Goal: Information Seeking & Learning: Find specific fact

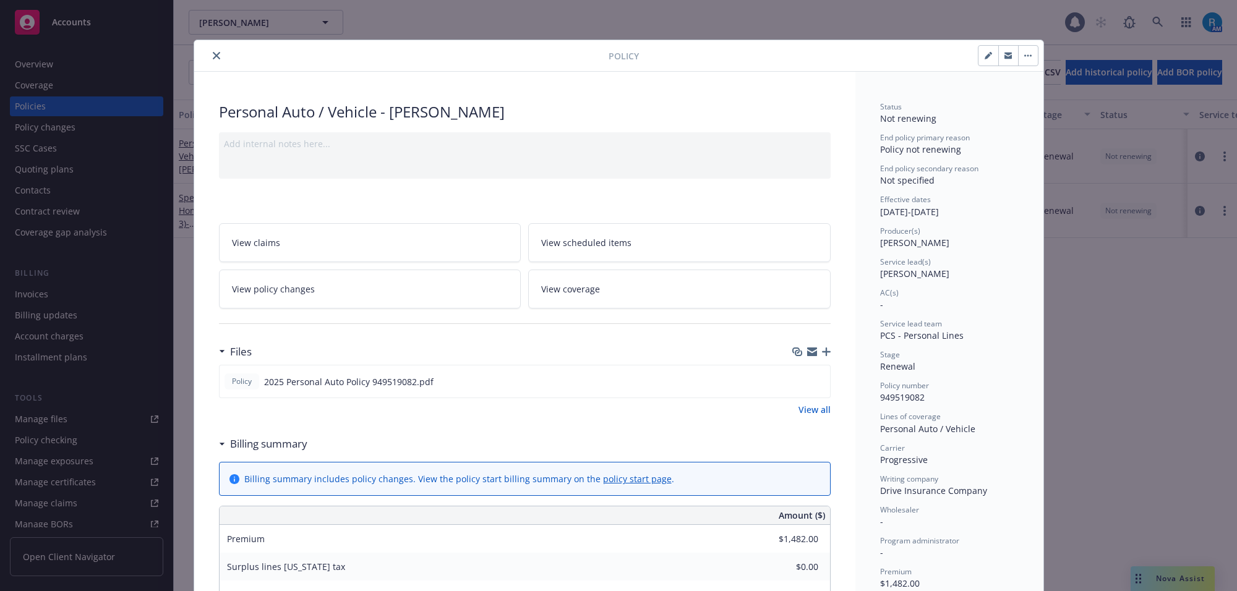
click at [213, 59] on icon "close" at bounding box center [216, 55] width 7 height 7
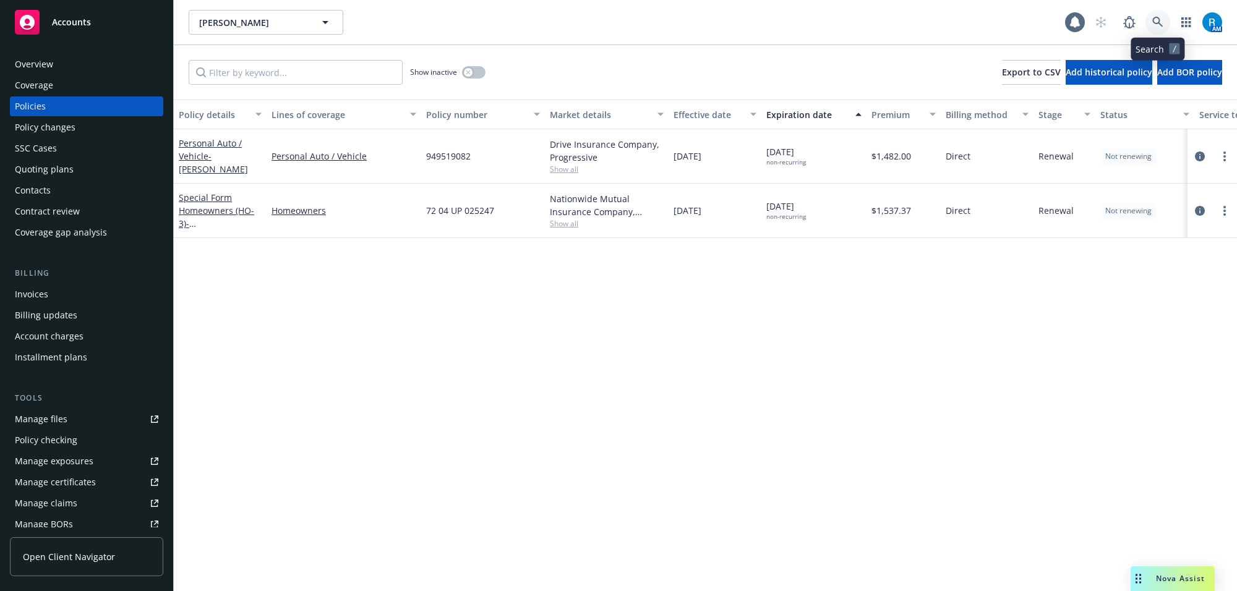
click at [1155, 22] on icon at bounding box center [1157, 22] width 11 height 11
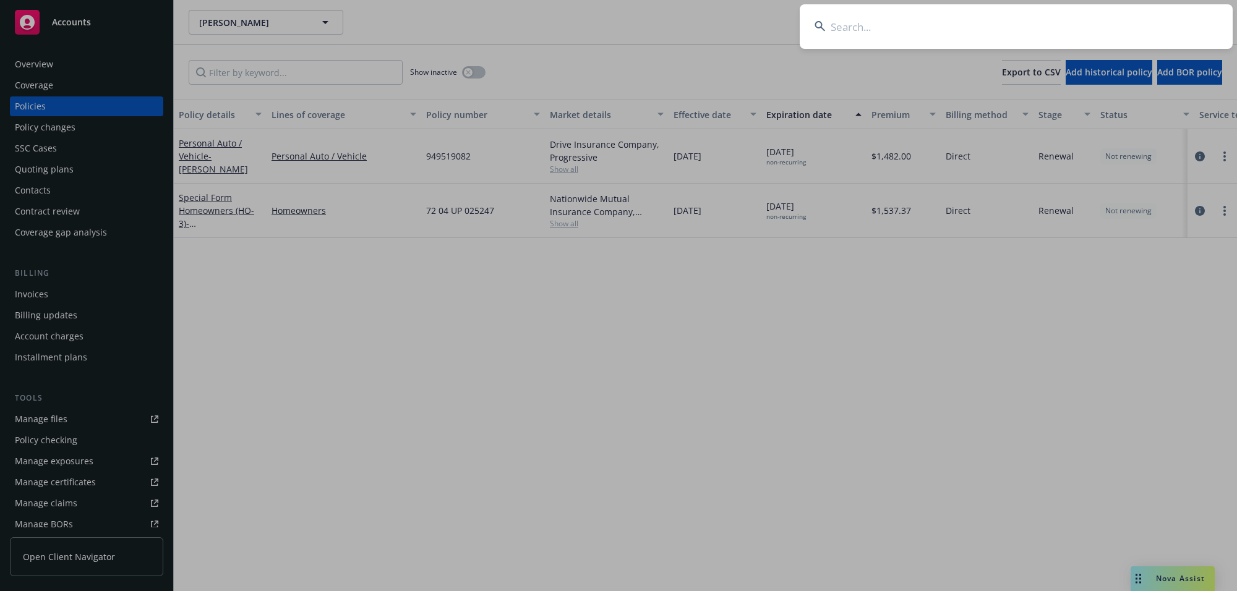
type input "[PERSON_NAME] & [PERSON_NAME]"
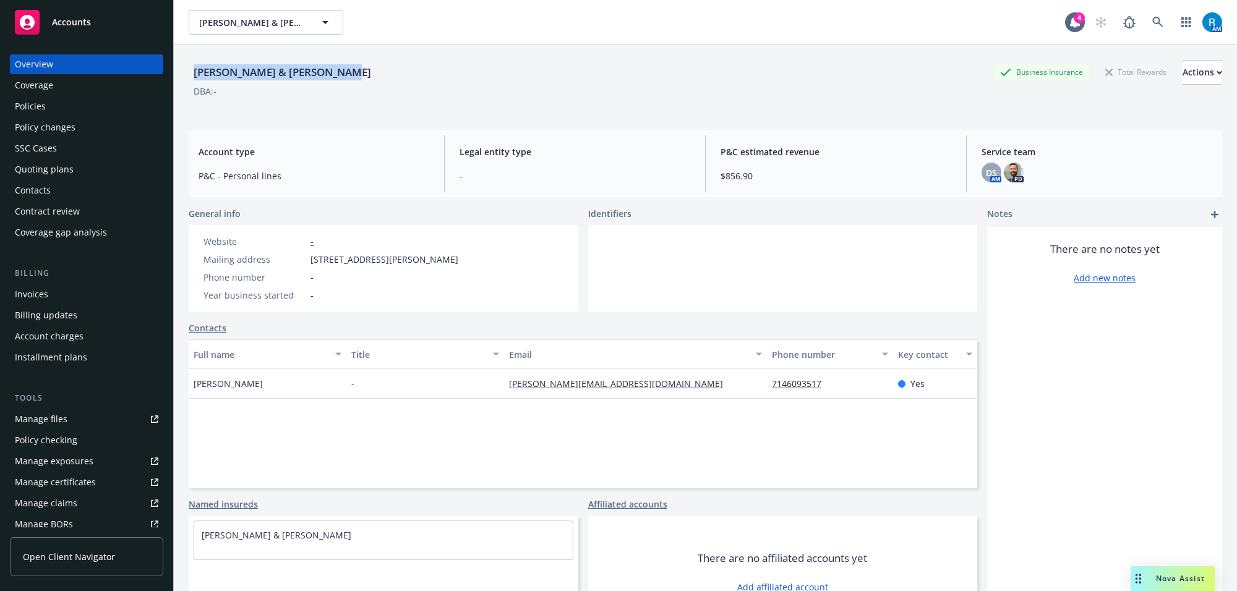
drag, startPoint x: 245, startPoint y: 72, endPoint x: 388, endPoint y: 72, distance: 142.8
click at [388, 72] on div "[PERSON_NAME] & [PERSON_NAME] Business Insurance Total Rewards Actions" at bounding box center [705, 72] width 1033 height 25
click at [381, 127] on div "[PERSON_NAME] & [PERSON_NAME] D Business Insurance Total Rewards Actions DBA: -…" at bounding box center [705, 333] width 1033 height 576
drag, startPoint x: 252, startPoint y: 71, endPoint x: 341, endPoint y: 70, distance: 89.7
click at [341, 70] on div "[PERSON_NAME] & [PERSON_NAME]" at bounding box center [282, 72] width 187 height 16
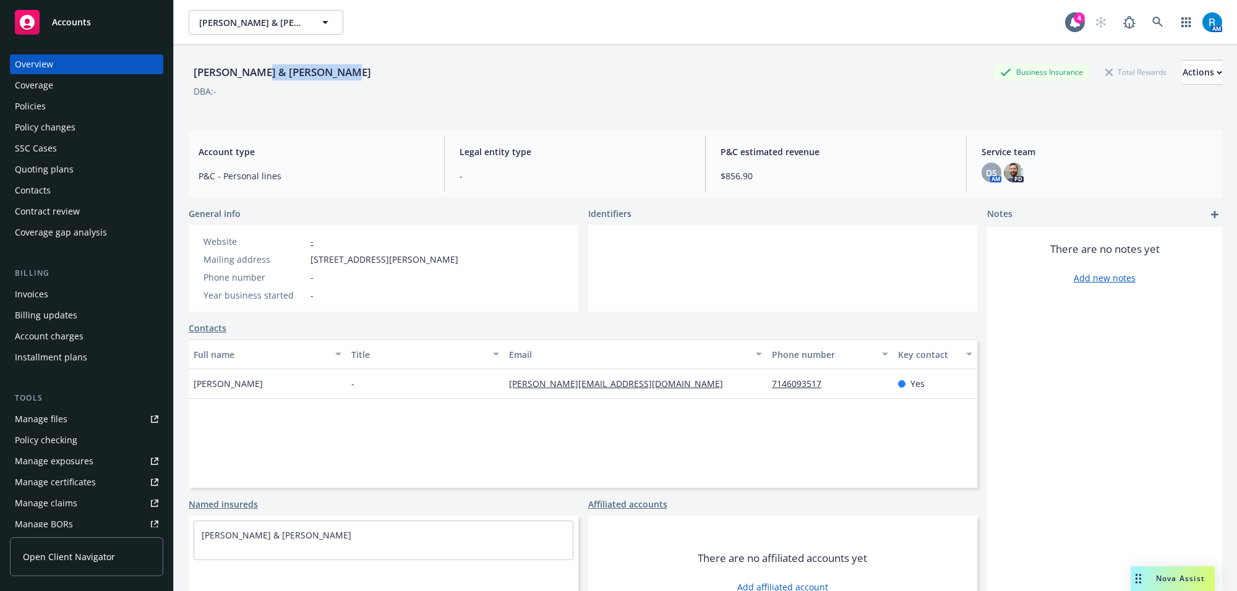
copy div "[PERSON_NAME] & [PERSON_NAME]"
click at [220, 65] on div "[PERSON_NAME] & [PERSON_NAME]" at bounding box center [282, 72] width 187 height 16
copy div "[PERSON_NAME]"
click at [306, 100] on div "Kielsmeier, Barry & Wendy D Business Insurance Total Rewards Actions DBA: -" at bounding box center [705, 85] width 1033 height 51
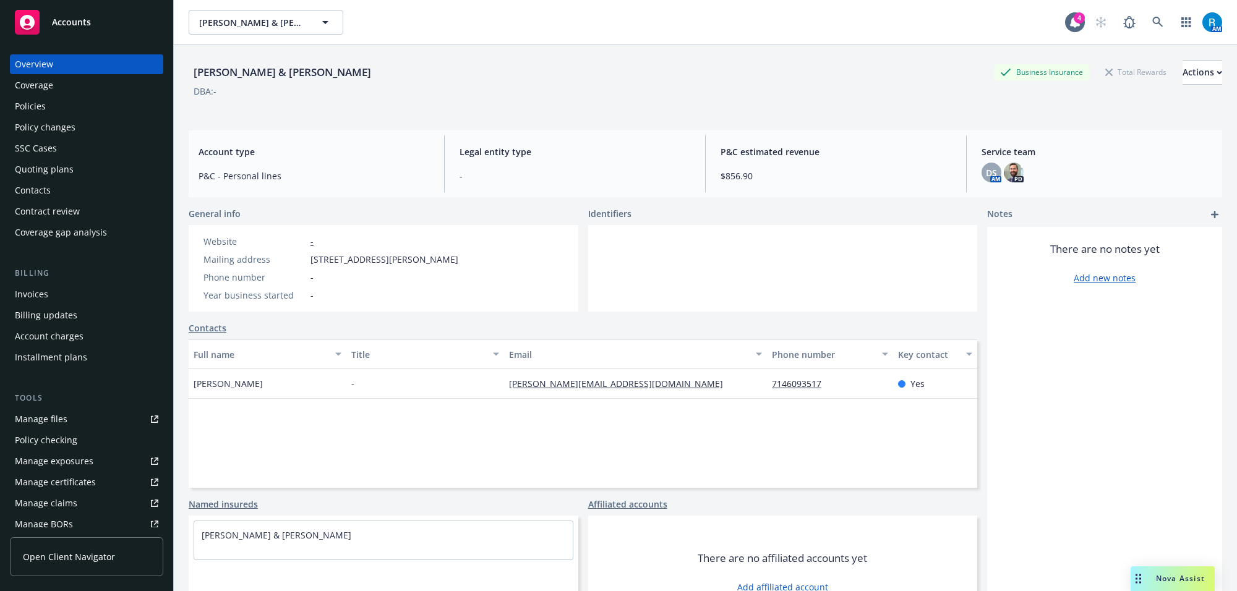
drag, startPoint x: 307, startPoint y: 263, endPoint x: 485, endPoint y: 257, distance: 178.2
click at [473, 258] on div "Website - Mailing address 10162 Meredith Dr, Huntington Beach, CA, 92646 Phone …" at bounding box center [331, 268] width 284 height 87
copy div "10162 Meredith Dr, Huntington Beach, CA, 92646"
click at [23, 105] on div "Policies" at bounding box center [30, 106] width 31 height 20
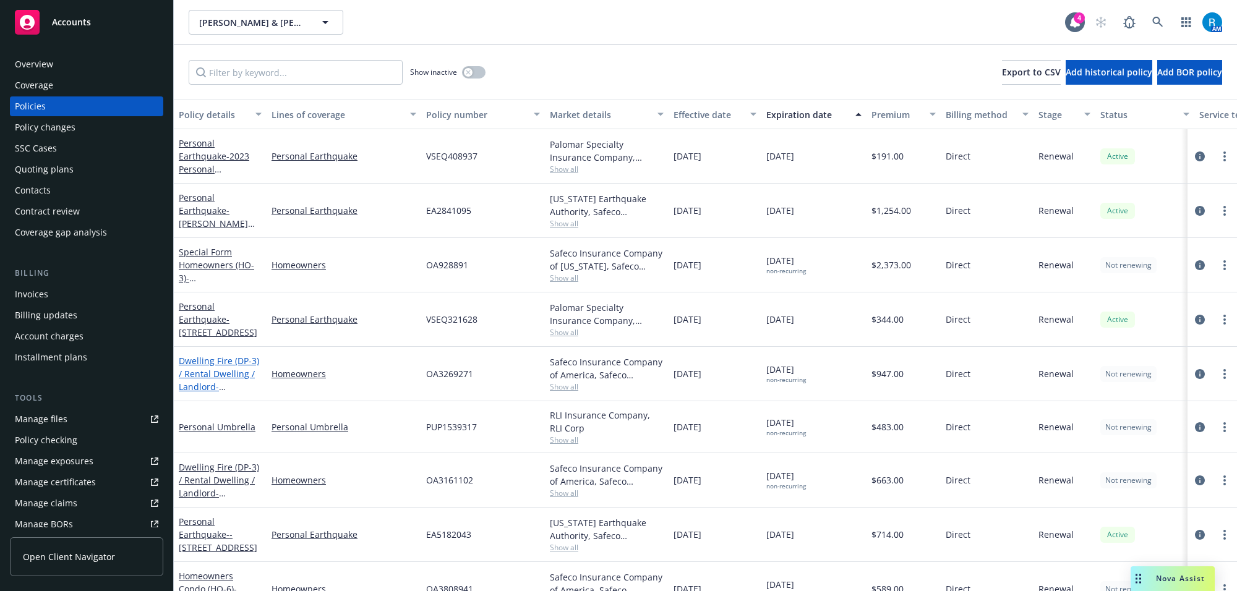
click at [215, 375] on link "Dwelling Fire (DP-3) / Rental Dwelling / Landlord - 19591 GRANDVIEW CIR HUNTING…" at bounding box center [219, 380] width 80 height 51
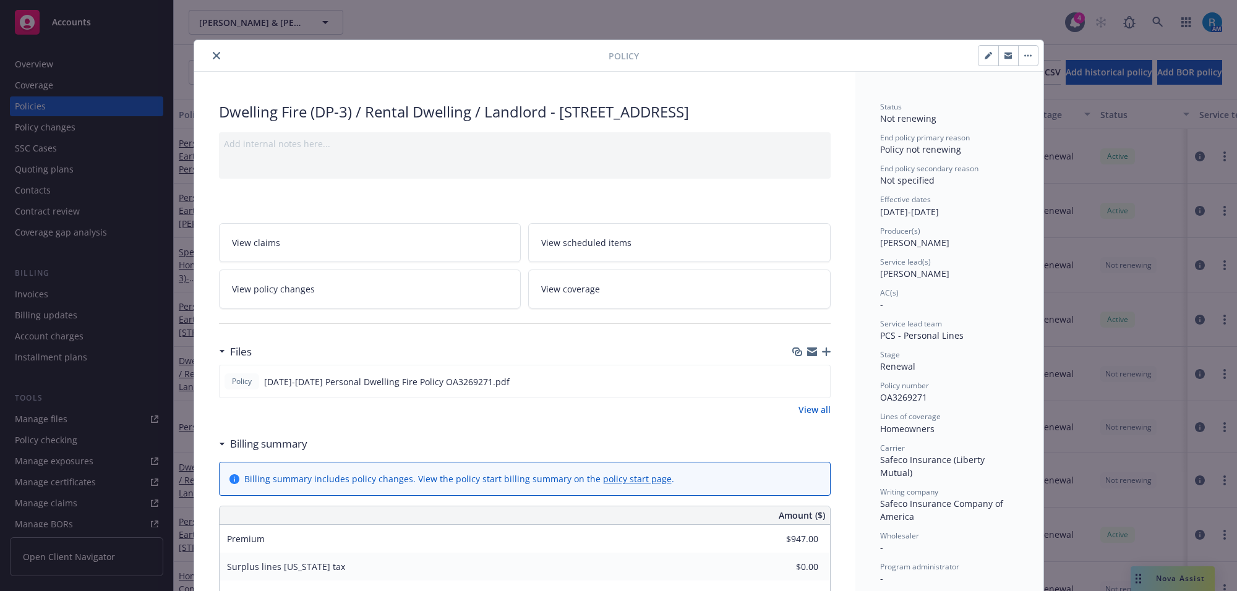
click at [617, 255] on link "View scheduled items" at bounding box center [679, 242] width 302 height 39
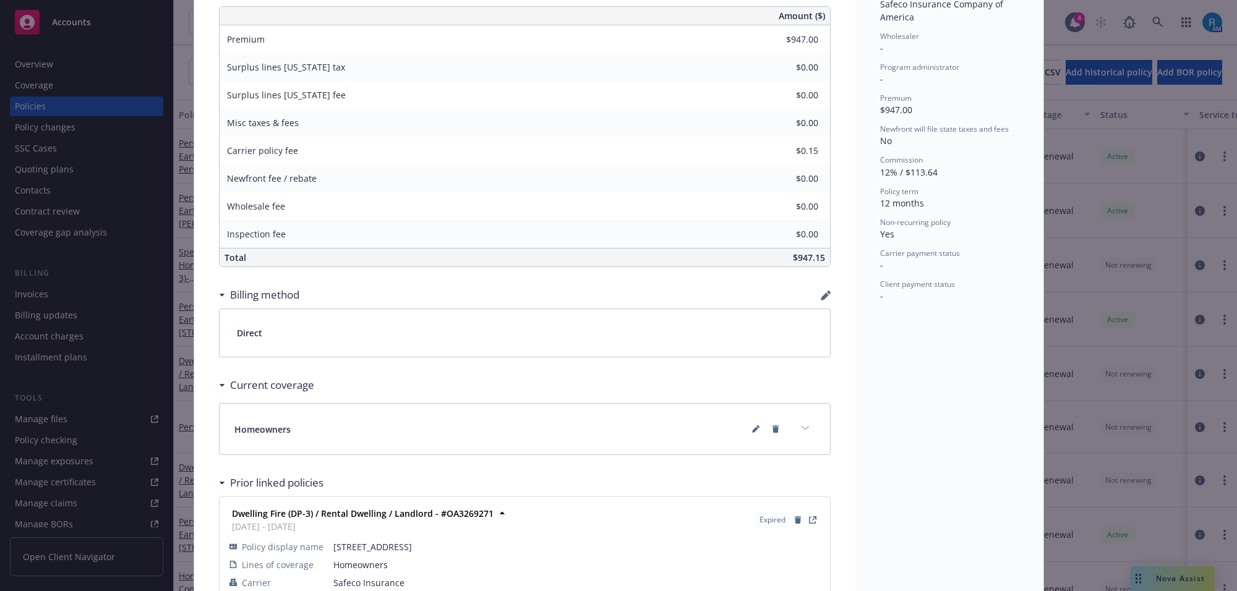
scroll to position [604, 0]
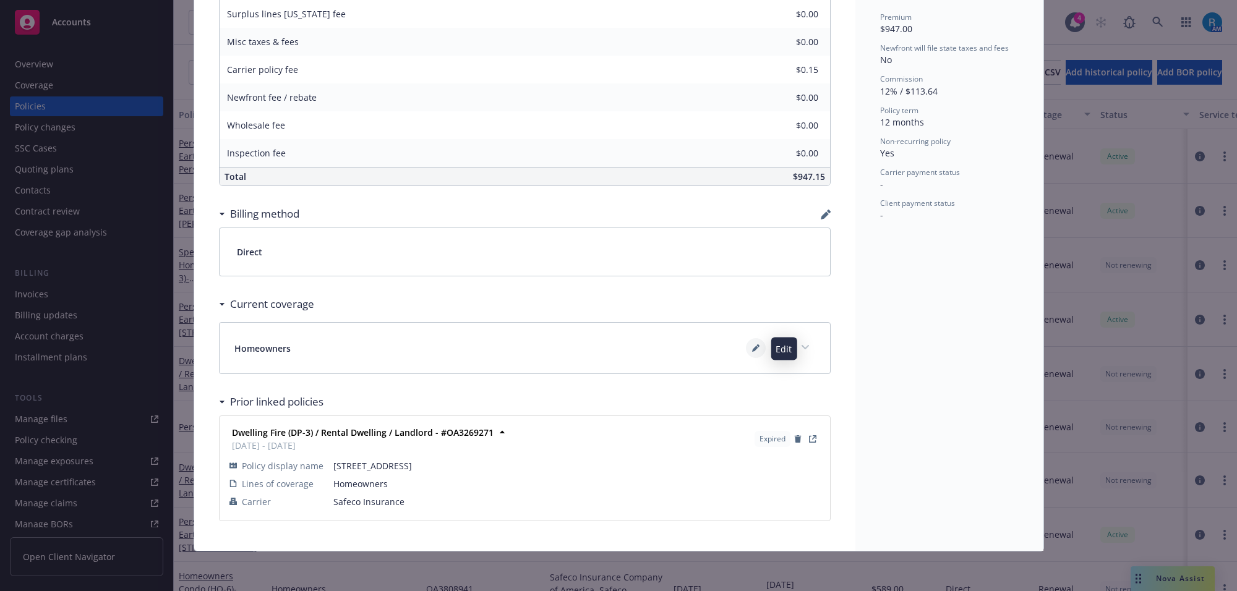
click at [752, 350] on icon at bounding box center [755, 349] width 6 height 6
select select "INCLUDED"
select select "LIMIT"
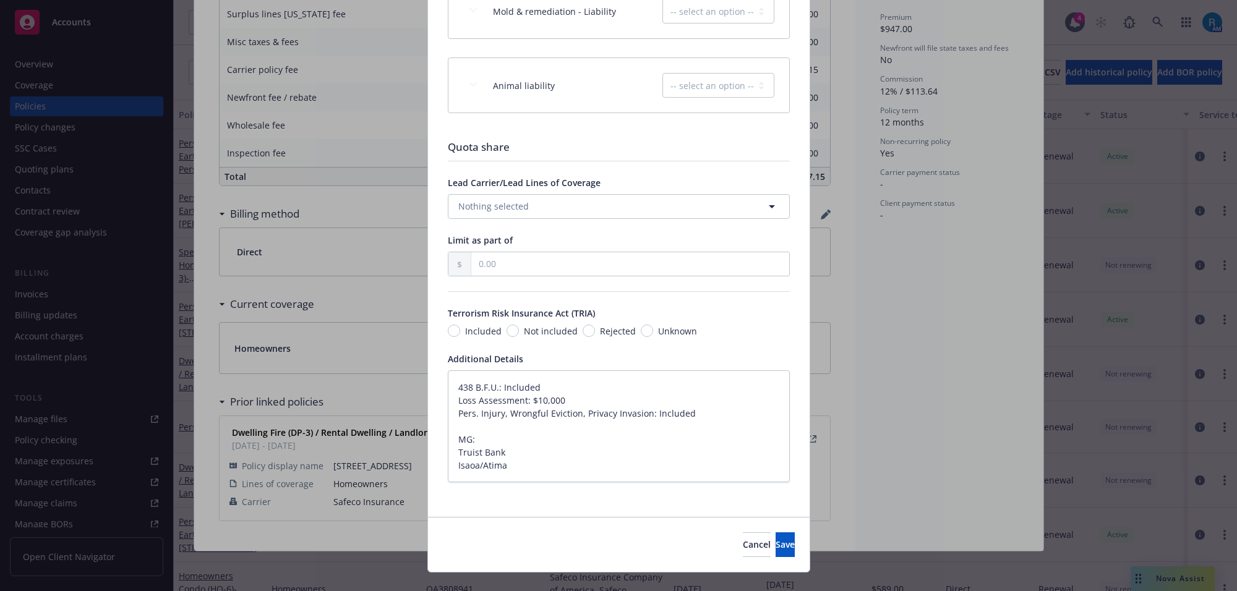
scroll to position [2090, 0]
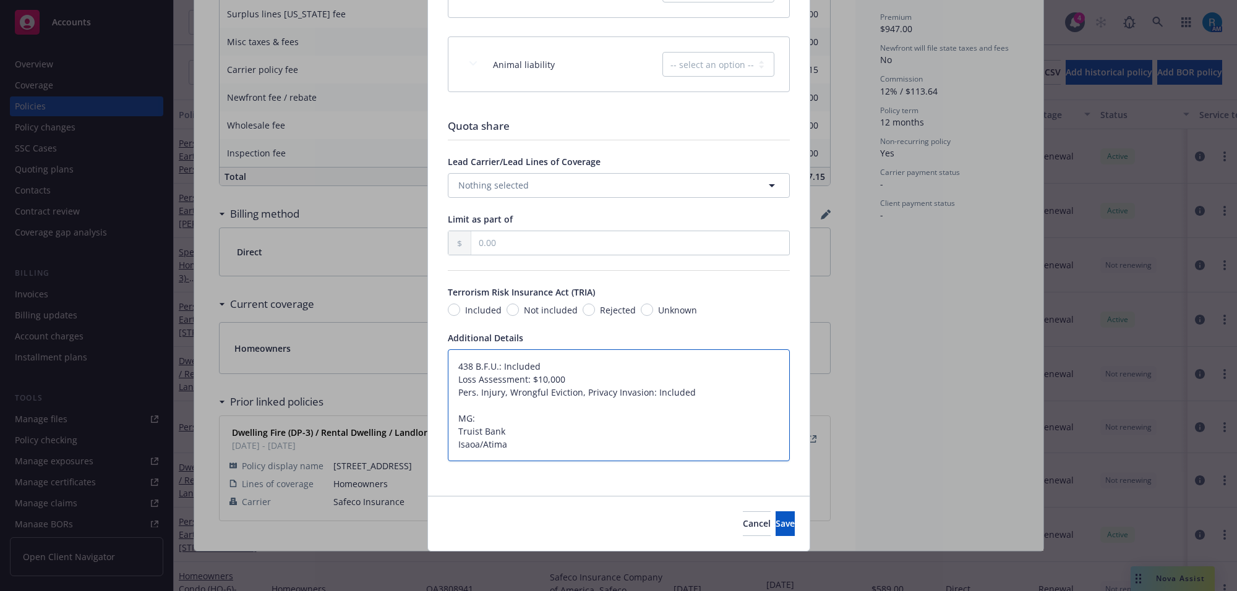
drag, startPoint x: 503, startPoint y: 445, endPoint x: 440, endPoint y: 417, distance: 68.4
drag, startPoint x: 689, startPoint y: 521, endPoint x: 513, endPoint y: 496, distance: 178.1
click at [743, 521] on span "Cancel" at bounding box center [757, 524] width 28 height 12
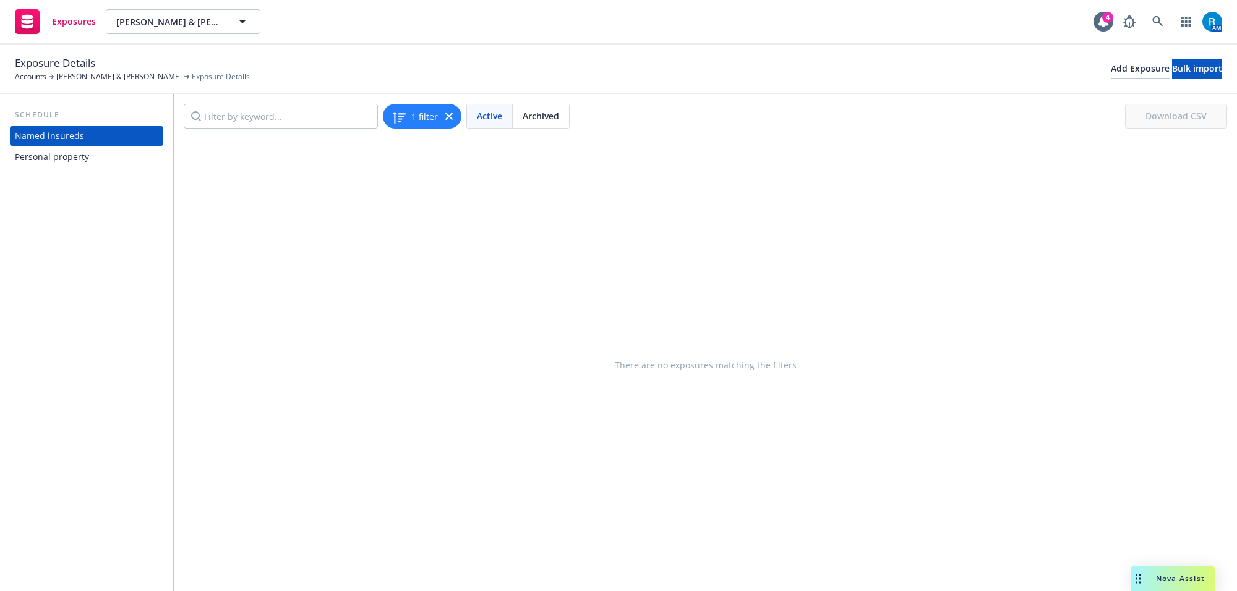
drag, startPoint x: 70, startPoint y: 153, endPoint x: 124, endPoint y: 153, distance: 53.8
click at [70, 153] on div "Personal property" at bounding box center [52, 157] width 74 height 20
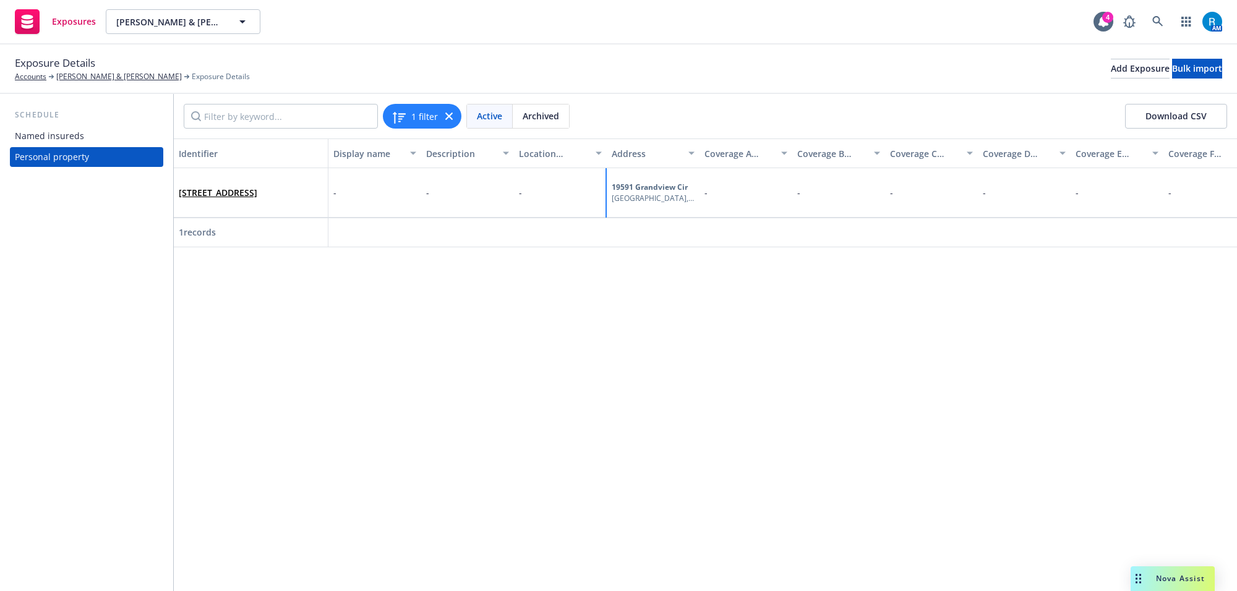
click at [641, 193] on div "[GEOGRAPHIC_DATA]" at bounding box center [653, 198] width 83 height 11
click at [216, 187] on link "[STREET_ADDRESS]" at bounding box center [218, 193] width 79 height 12
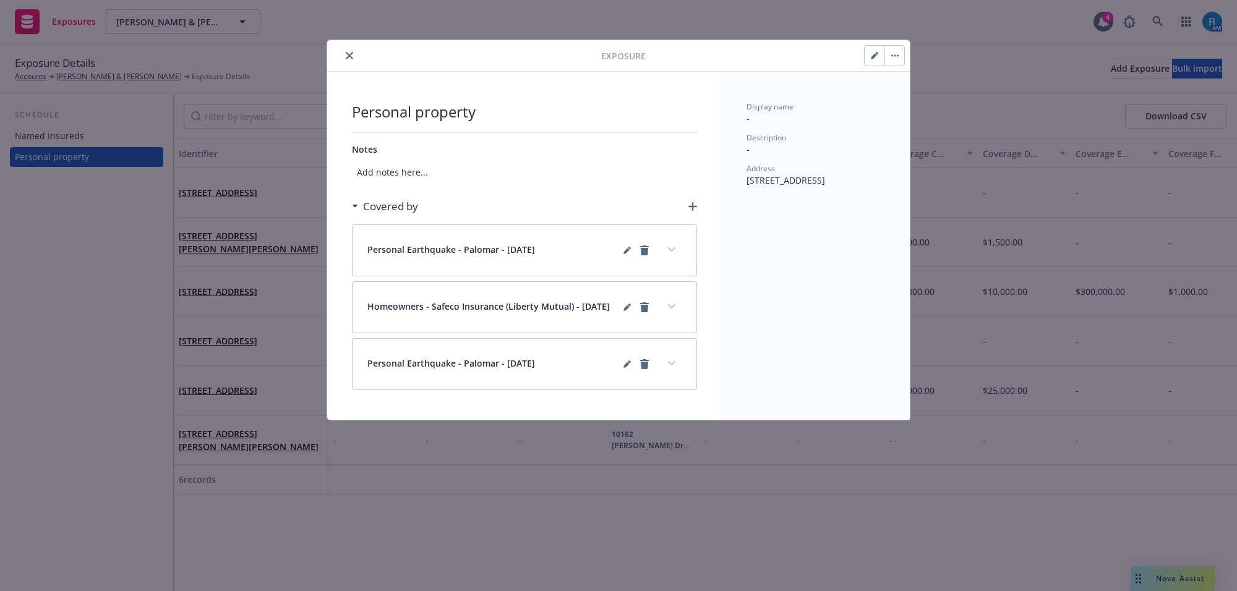
drag, startPoint x: 746, startPoint y: 181, endPoint x: 817, endPoint y: 198, distance: 73.2
click at [817, 187] on div "Address [STREET_ADDRESS]" at bounding box center [815, 174] width 139 height 23
copy span "[STREET_ADDRESS]"
click at [356, 57] on button "close" at bounding box center [349, 55] width 15 height 15
